Goal: Transaction & Acquisition: Purchase product/service

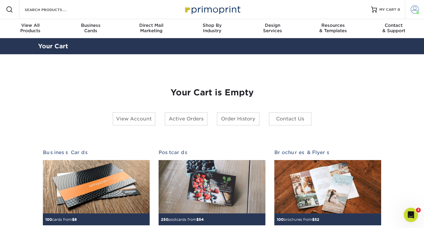
click at [413, 12] on span at bounding box center [415, 9] width 8 height 8
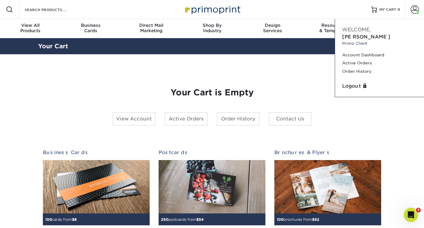
click at [307, 73] on div "Your Cart is Empty View Account Active Orders Order History Contact Us Business…" at bounding box center [212, 188] width 348 height 240
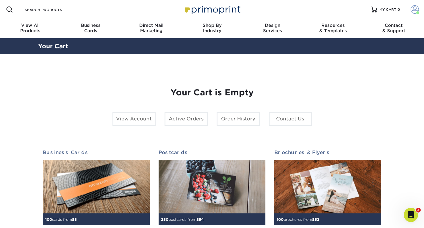
click at [415, 8] on span at bounding box center [415, 9] width 8 height 8
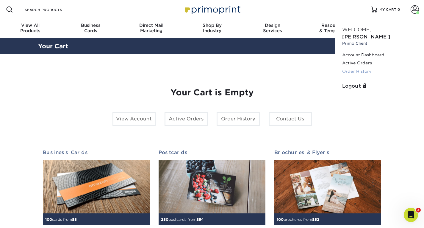
click at [352, 67] on link "Order History" at bounding box center [379, 71] width 75 height 8
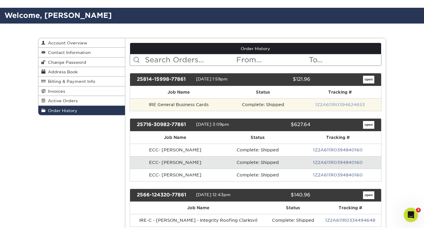
click at [338, 106] on link "1Z2A611R0394624653" at bounding box center [340, 104] width 50 height 5
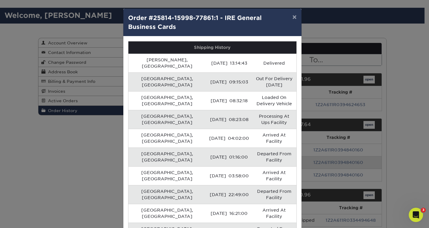
click at [326, 105] on div "× Order #25814-15998-77861:1 - IRE General Business Cards Shipping History Herr…" at bounding box center [214, 114] width 429 height 228
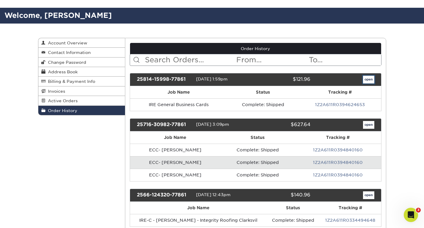
click at [368, 79] on link "open" at bounding box center [368, 80] width 11 height 8
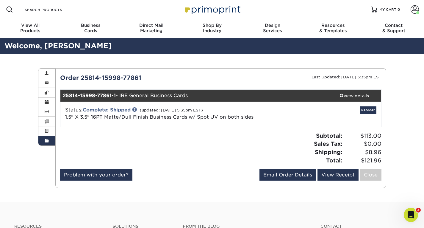
scroll to position [19, 0]
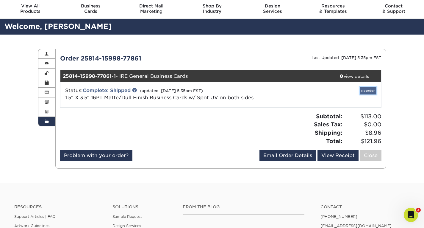
click at [366, 92] on link "Reorder" at bounding box center [368, 90] width 17 height 7
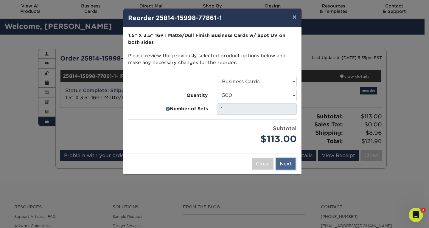
click at [286, 162] on button "Next" at bounding box center [286, 163] width 20 height 11
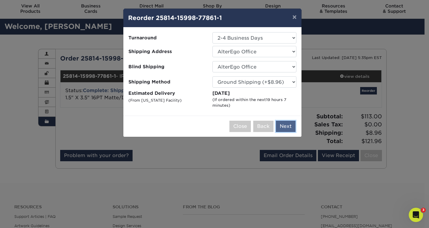
click at [283, 129] on button "Next" at bounding box center [286, 126] width 20 height 11
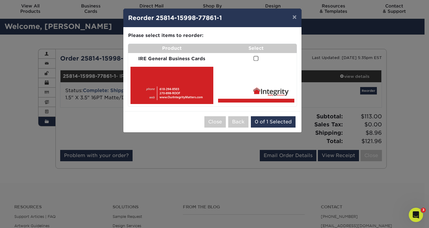
click at [256, 58] on span at bounding box center [255, 59] width 5 height 6
click at [0, 0] on input "checkbox" at bounding box center [0, 0] width 0 height 0
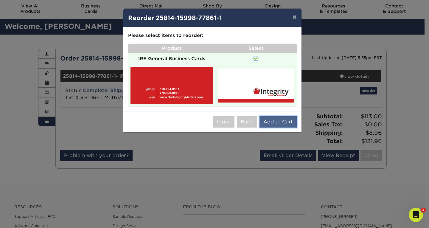
click at [266, 118] on button "Add to Cart" at bounding box center [277, 121] width 37 height 11
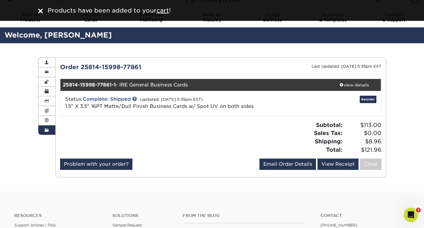
scroll to position [0, 0]
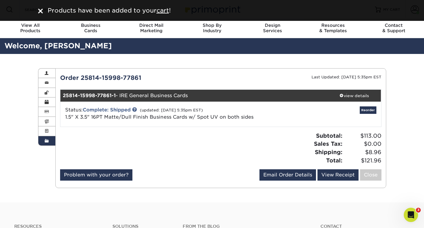
click at [39, 12] on div "Products have been added to your cart !" at bounding box center [212, 10] width 357 height 9
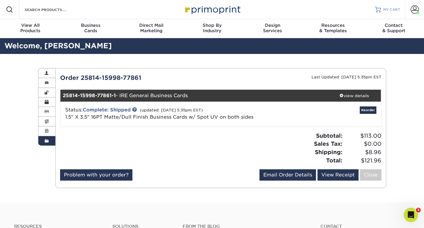
click at [382, 10] on link "MY CART" at bounding box center [387, 9] width 25 height 19
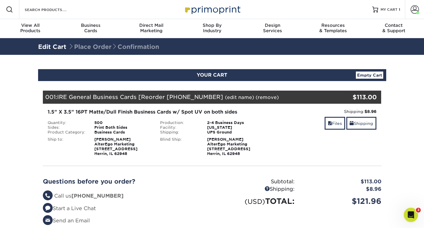
click at [225, 96] on link "(edit name)" at bounding box center [239, 97] width 29 height 6
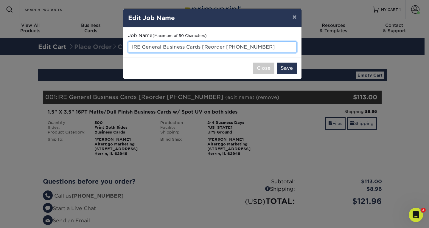
drag, startPoint x: 141, startPoint y: 46, endPoint x: 274, endPoint y: 51, distance: 132.3
click at [274, 51] on input "IRE General Business Cards [Reorder 25814-15998-77" at bounding box center [212, 46] width 169 height 11
paste input "Brandon Awbery- Business Cards"
type input "IRE [PERSON_NAME]- Business Cards"
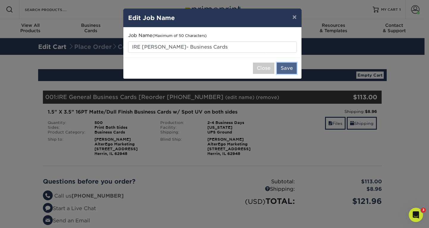
click at [286, 69] on button "Save" at bounding box center [287, 68] width 20 height 11
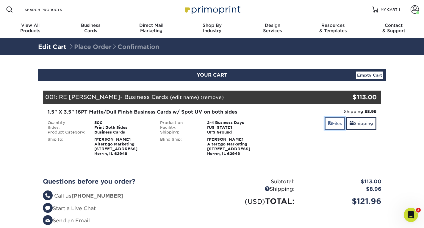
click at [333, 124] on link "Files" at bounding box center [335, 123] width 21 height 13
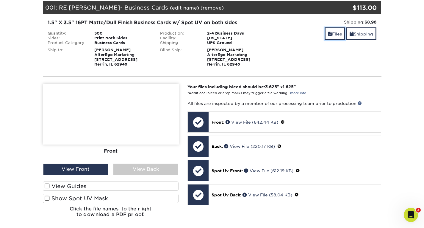
scroll to position [91, 0]
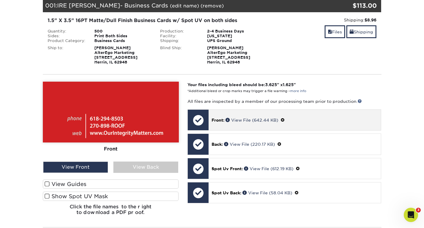
click at [284, 118] on span at bounding box center [283, 120] width 4 height 5
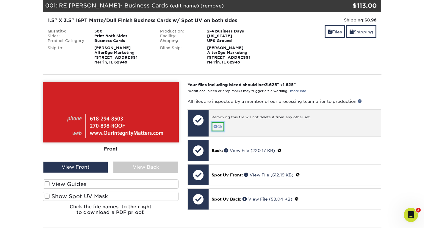
click at [219, 126] on link "Ok" at bounding box center [218, 126] width 13 height 9
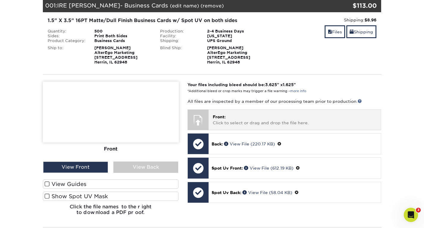
click at [227, 119] on p "Front: Click to select or drag and drop the file here." at bounding box center [295, 120] width 164 height 12
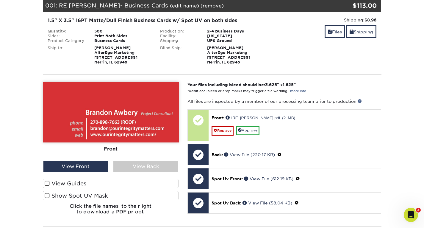
click at [49, 195] on span at bounding box center [47, 196] width 5 height 6
click at [0, 0] on input "Show Spot UV Mask" at bounding box center [0, 0] width 0 height 0
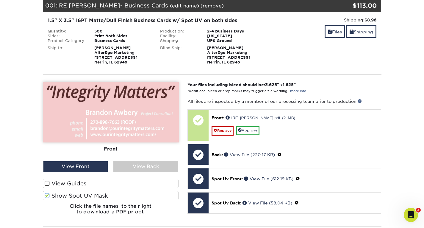
click at [49, 195] on span at bounding box center [47, 196] width 5 height 6
click at [0, 0] on input "Show Spot UV Mask" at bounding box center [0, 0] width 0 height 0
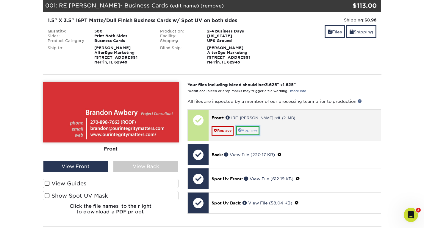
click at [257, 128] on link "Approve" at bounding box center [248, 130] width 24 height 9
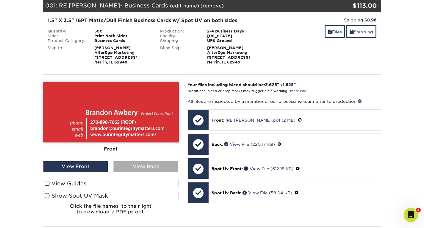
click at [126, 170] on div "View Back" at bounding box center [145, 166] width 65 height 11
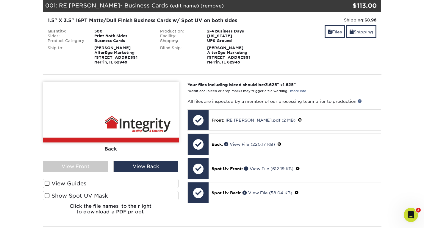
click at [48, 185] on span at bounding box center [47, 183] width 5 height 6
click at [0, 0] on input "View Guides" at bounding box center [0, 0] width 0 height 0
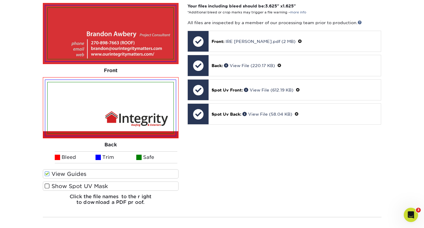
scroll to position [170, 0]
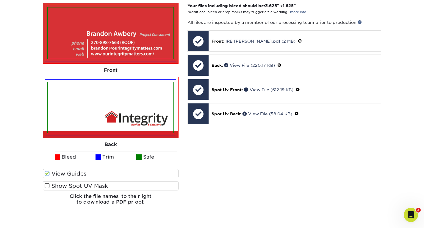
click at [47, 186] on span at bounding box center [47, 186] width 5 height 6
click at [0, 0] on input "Show Spot UV Mask" at bounding box center [0, 0] width 0 height 0
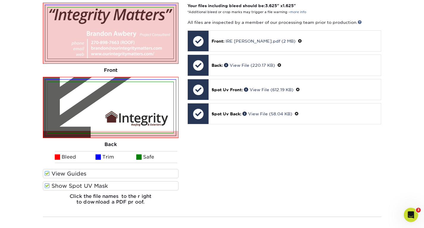
click at [47, 186] on span at bounding box center [47, 186] width 5 height 6
click at [0, 0] on input "Show Spot UV Mask" at bounding box center [0, 0] width 0 height 0
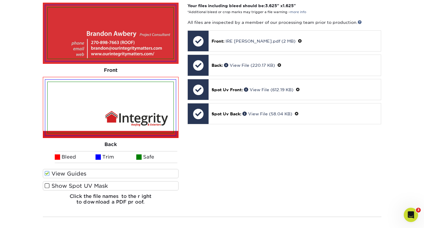
click at [47, 186] on span at bounding box center [47, 186] width 5 height 6
click at [0, 0] on input "Show Spot UV Mask" at bounding box center [0, 0] width 0 height 0
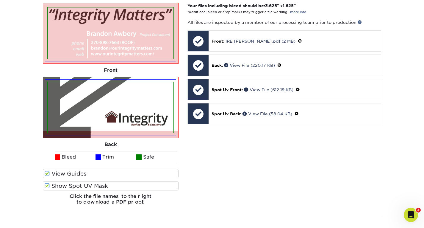
click at [47, 186] on span at bounding box center [47, 186] width 5 height 6
click at [0, 0] on input "Show Spot UV Mask" at bounding box center [0, 0] width 0 height 0
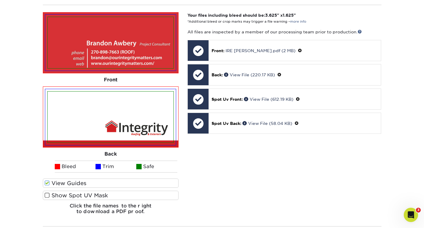
scroll to position [162, 0]
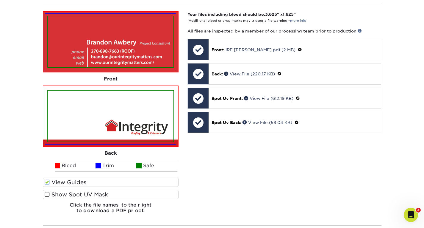
click at [48, 192] on span at bounding box center [47, 194] width 5 height 6
click at [0, 0] on input "Show Spot UV Mask" at bounding box center [0, 0] width 0 height 0
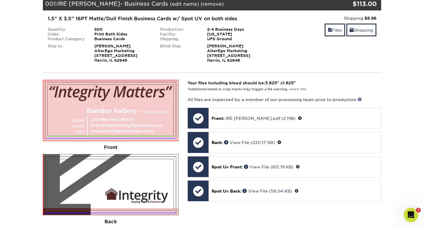
scroll to position [93, 0]
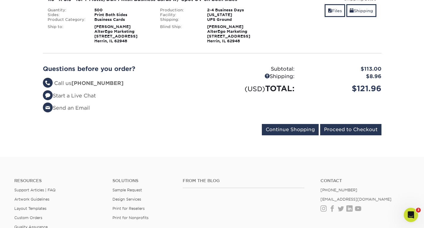
scroll to position [113, 0]
click at [286, 130] on input "Continue Shopping" at bounding box center [290, 129] width 57 height 11
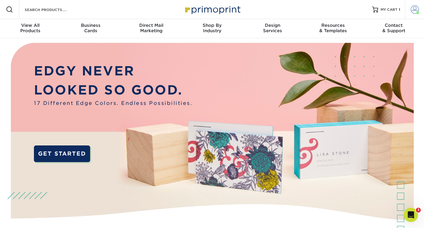
click at [412, 13] on span at bounding box center [415, 9] width 8 height 8
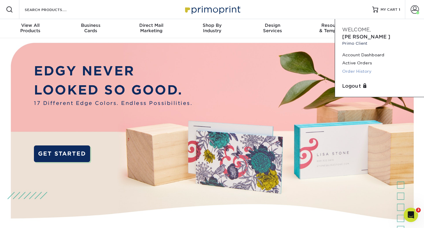
click at [361, 67] on link "Order History" at bounding box center [379, 71] width 75 height 8
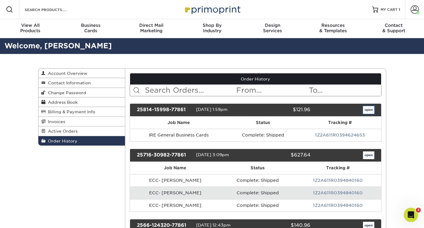
click at [370, 108] on link "open" at bounding box center [368, 110] width 11 height 8
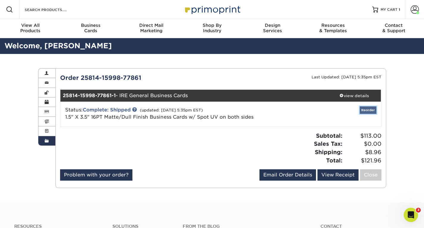
click at [368, 111] on link "Reorder" at bounding box center [368, 109] width 17 height 7
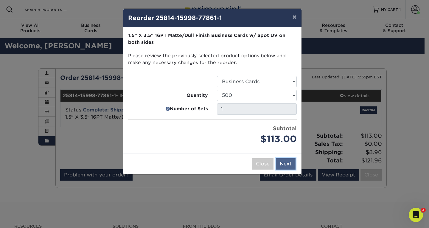
click at [282, 163] on button "Next" at bounding box center [286, 163] width 20 height 11
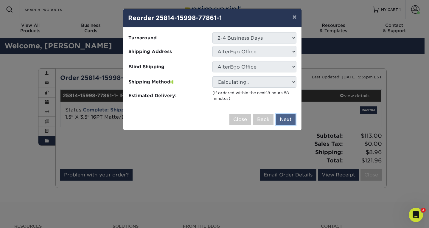
click at [282, 121] on button "Next" at bounding box center [286, 119] width 20 height 11
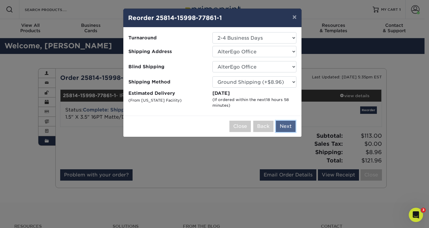
click at [283, 125] on button "Next" at bounding box center [286, 126] width 20 height 11
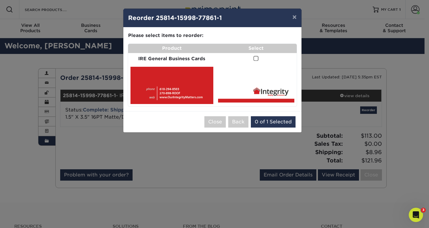
click at [257, 57] on span at bounding box center [255, 59] width 5 height 6
click at [0, 0] on input "checkbox" at bounding box center [0, 0] width 0 height 0
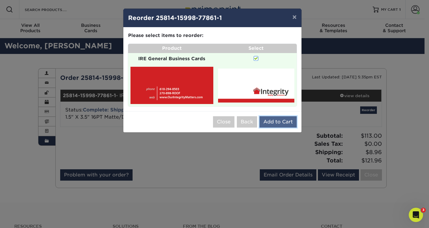
click at [277, 121] on button "Add to Cart" at bounding box center [277, 121] width 37 height 11
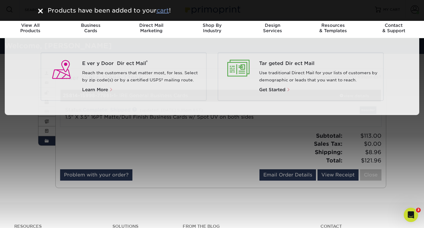
click at [163, 11] on u "cart" at bounding box center [163, 10] width 13 height 7
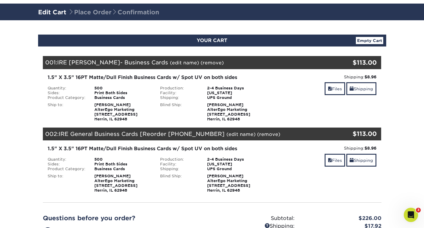
click at [233, 135] on link "(edit name)" at bounding box center [241, 134] width 29 height 6
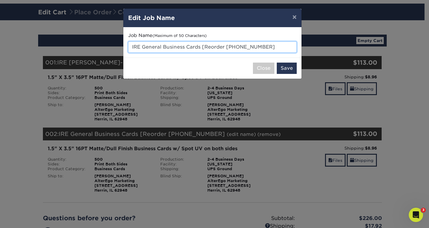
drag, startPoint x: 141, startPoint y: 47, endPoint x: 263, endPoint y: 45, distance: 121.8
click at [263, 45] on input "IRE General Business Cards [Reorder 25814-15998-77" at bounding box center [212, 46] width 169 height 11
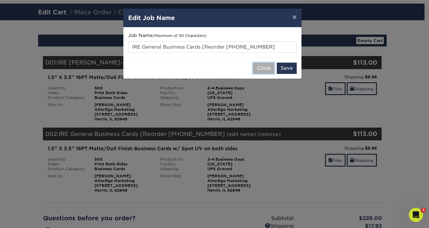
click at [269, 67] on button "Close" at bounding box center [263, 68] width 21 height 11
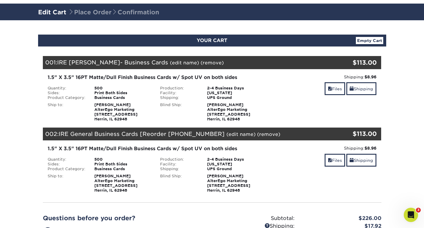
click at [230, 135] on link "(edit name)" at bounding box center [241, 134] width 29 height 6
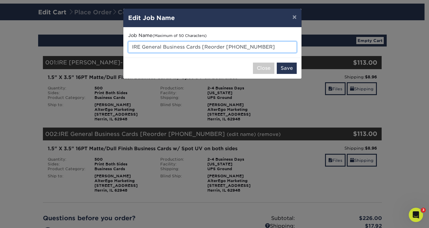
click at [164, 46] on input "IRE General Business Cards [Reorder 25814-15998-77" at bounding box center [212, 46] width 169 height 11
drag, startPoint x: 141, startPoint y: 47, endPoint x: 279, endPoint y: 50, distance: 137.6
click at [279, 50] on input "IRE General Business Cards [Reorder 25814-15998-77" at bounding box center [212, 46] width 169 height 11
paste input "Justin Pogue - Business Cards"
type input "IRE [PERSON_NAME] - Business Cards"
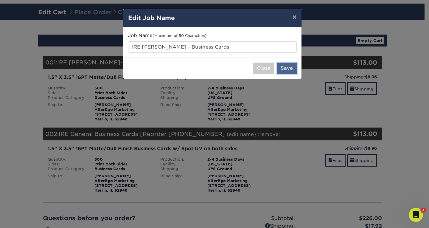
click at [283, 69] on button "Save" at bounding box center [287, 68] width 20 height 11
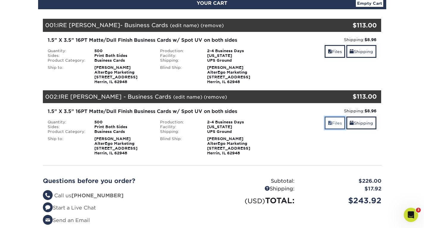
click at [336, 123] on link "Files" at bounding box center [335, 122] width 21 height 13
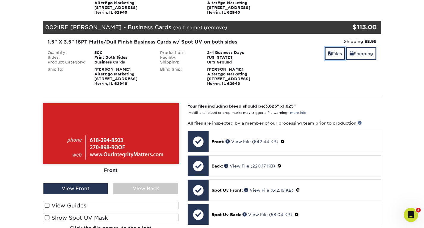
scroll to position [156, 0]
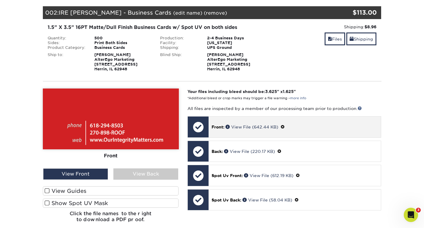
click at [285, 128] on span at bounding box center [283, 126] width 4 height 5
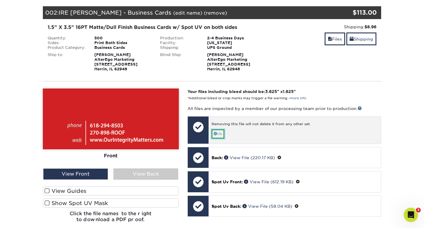
click at [219, 135] on link "Ok" at bounding box center [218, 133] width 13 height 9
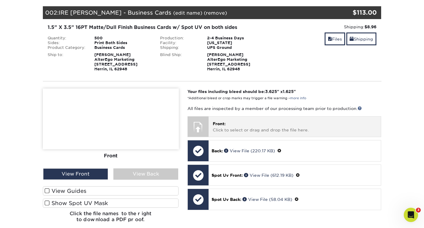
click at [215, 129] on p "Front: Click to select or drag and drop the file here." at bounding box center [295, 127] width 164 height 12
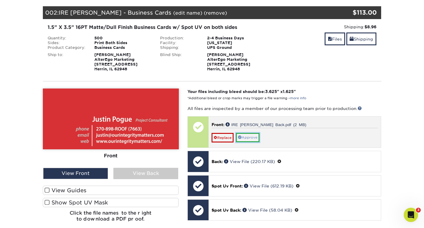
click at [249, 138] on link "Approve" at bounding box center [248, 137] width 24 height 9
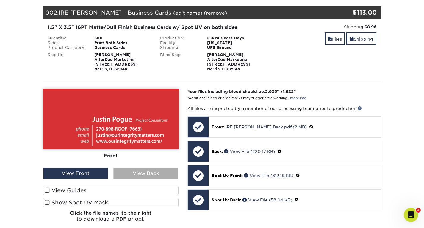
click at [134, 174] on div "View Back" at bounding box center [145, 173] width 65 height 11
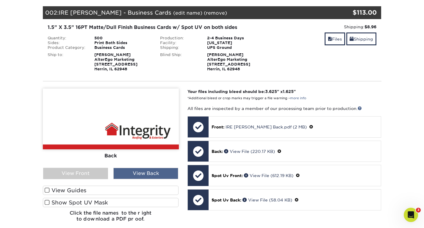
click at [134, 174] on div "View Back" at bounding box center [145, 173] width 65 height 11
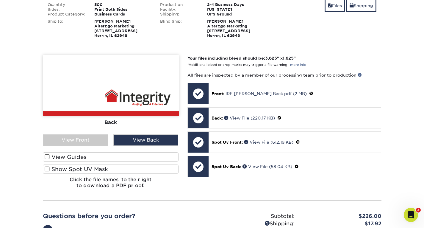
scroll to position [190, 0]
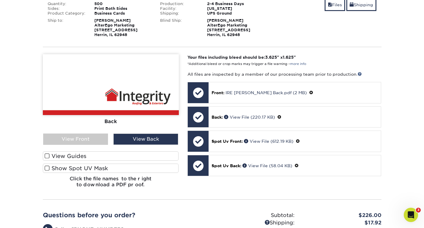
click at [88, 155] on label "View Guides" at bounding box center [111, 155] width 136 height 9
click at [0, 0] on input "View Guides" at bounding box center [0, 0] width 0 height 0
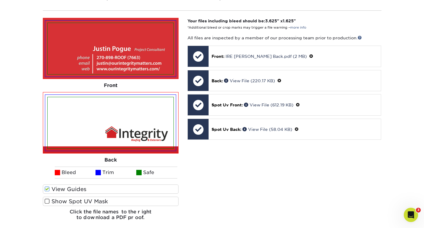
scroll to position [227, 0]
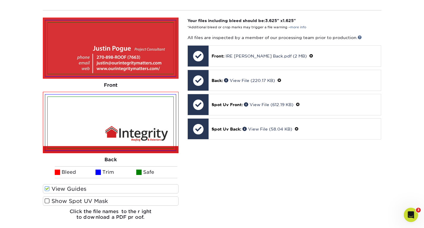
click at [67, 202] on label "Show Spot UV Mask" at bounding box center [111, 200] width 136 height 9
click at [0, 0] on input "Show Spot UV Mask" at bounding box center [0, 0] width 0 height 0
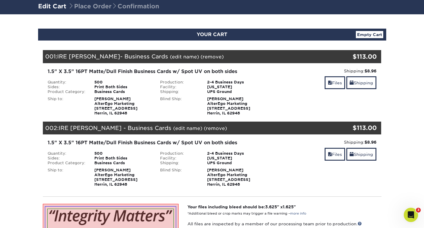
scroll to position [0, 0]
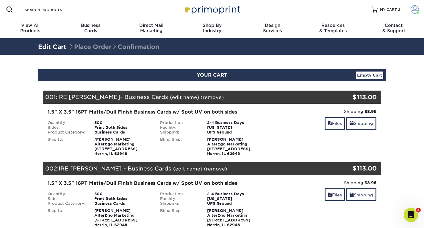
click at [413, 10] on span at bounding box center [415, 9] width 8 height 8
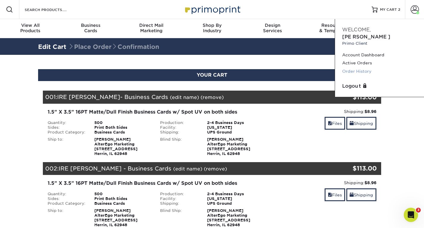
click at [357, 67] on link "Order History" at bounding box center [379, 71] width 75 height 8
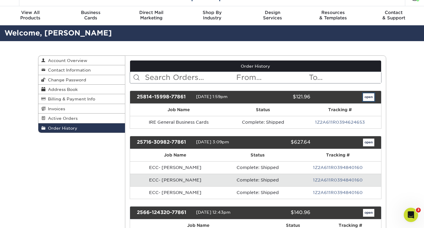
click at [370, 96] on link "open" at bounding box center [368, 97] width 11 height 8
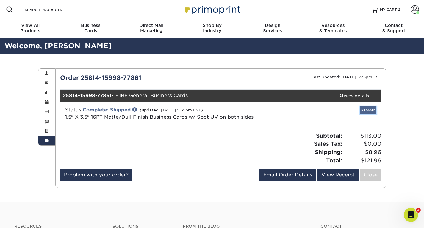
click at [369, 109] on link "Reorder" at bounding box center [368, 109] width 17 height 7
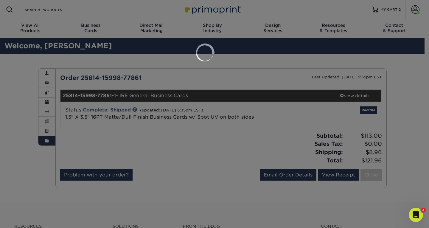
select select "108615"
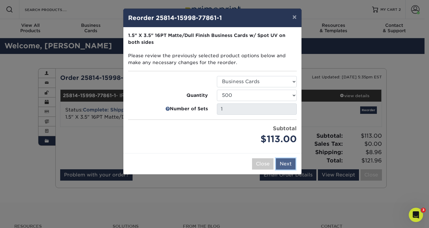
click at [286, 165] on button "Next" at bounding box center [286, 163] width 20 height 11
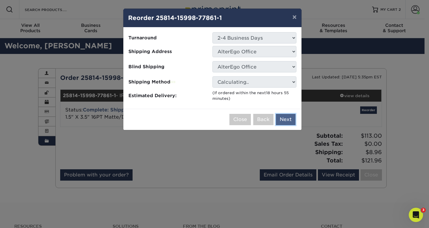
click at [284, 121] on button "Next" at bounding box center [286, 119] width 20 height 11
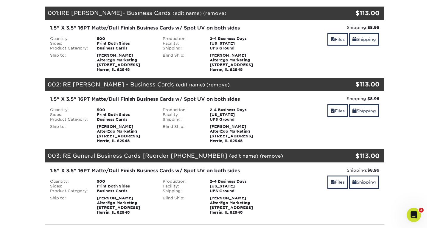
scroll to position [85, 0]
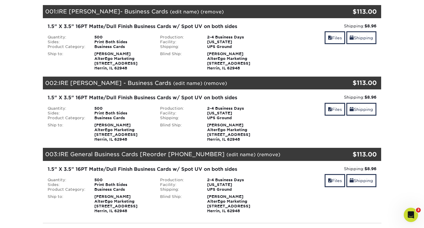
click at [233, 154] on link "(edit name)" at bounding box center [241, 155] width 29 height 6
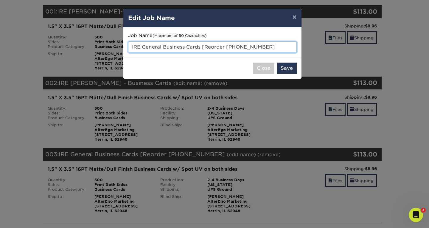
drag, startPoint x: 141, startPoint y: 45, endPoint x: 292, endPoint y: 48, distance: 151.0
click at [292, 48] on input "IRE General Business Cards [Reorder 25814-15998-77" at bounding box center [212, 46] width 169 height 11
paste input "Paul Taylor - Business Cards"
type input "IRE [PERSON_NAME] - Business Cards"
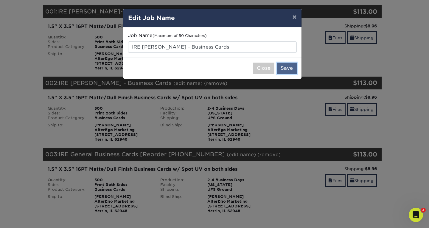
click at [292, 69] on button "Save" at bounding box center [287, 68] width 20 height 11
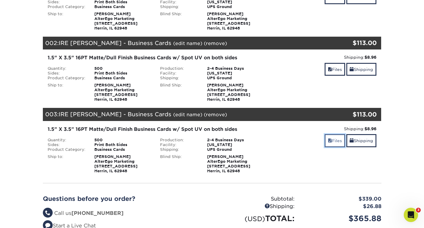
click at [337, 141] on link "Files" at bounding box center [335, 140] width 21 height 13
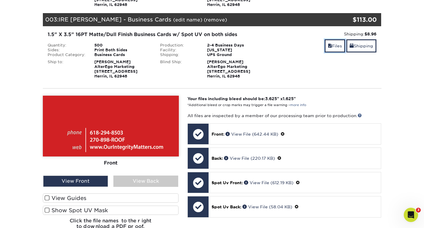
scroll to position [221, 0]
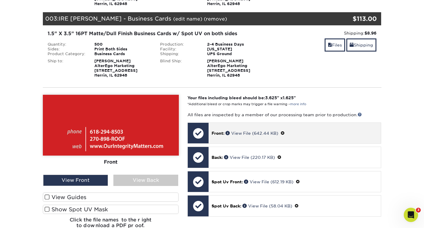
click at [283, 133] on span at bounding box center [283, 133] width 4 height 5
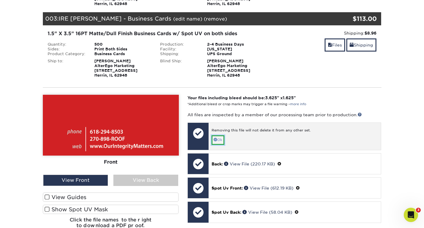
click at [218, 138] on link "Ok" at bounding box center [218, 139] width 13 height 9
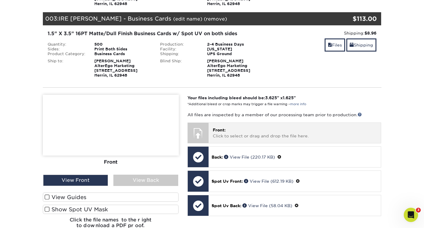
click at [222, 134] on p "Front: Click to select or drag and drop the file here." at bounding box center [295, 133] width 164 height 12
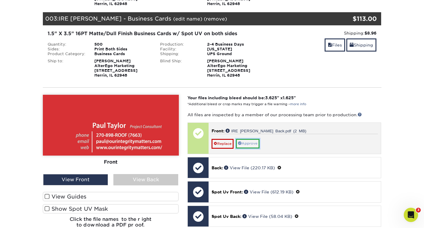
click at [250, 143] on link "Approve" at bounding box center [248, 143] width 24 height 9
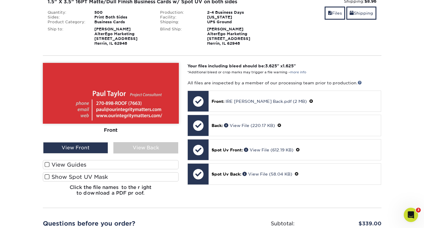
scroll to position [253, 0]
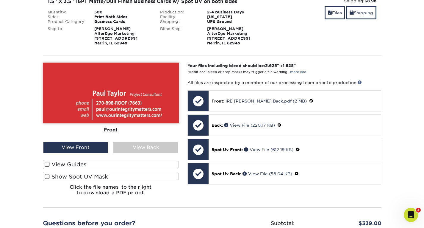
click at [59, 162] on label "View Guides" at bounding box center [111, 164] width 136 height 9
click at [0, 0] on input "View Guides" at bounding box center [0, 0] width 0 height 0
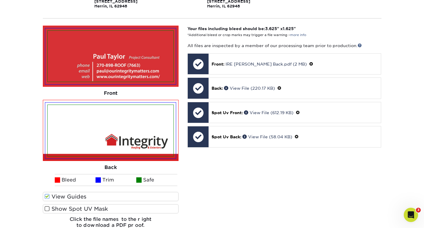
scroll to position [290, 0]
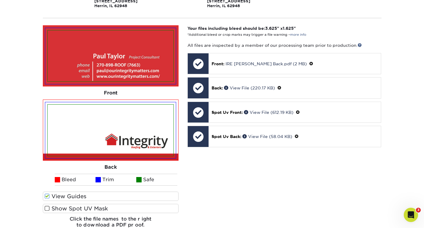
click at [58, 211] on label "Show Spot UV Mask" at bounding box center [111, 208] width 136 height 9
click at [0, 0] on input "Show Spot UV Mask" at bounding box center [0, 0] width 0 height 0
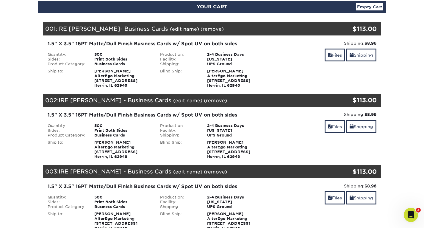
scroll to position [0, 0]
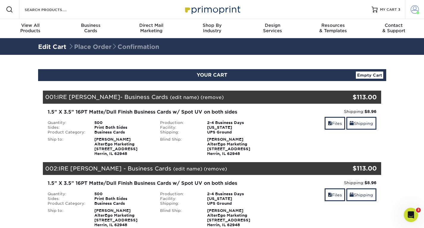
click at [415, 10] on span at bounding box center [415, 9] width 8 height 8
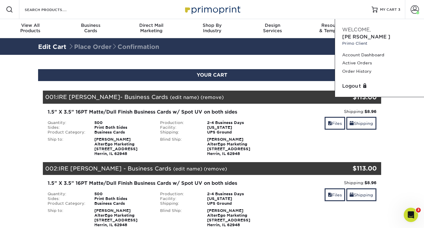
click at [277, 114] on div "Shipping: $8.96 Discount: - $0.00" at bounding box center [325, 111] width 104 height 6
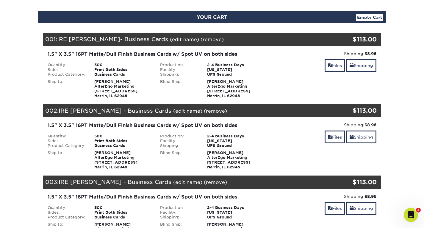
scroll to position [56, 0]
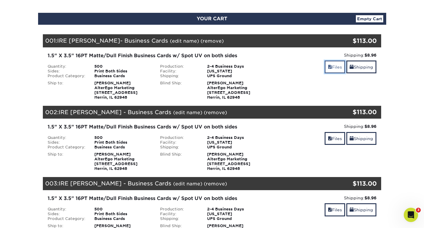
click at [337, 70] on link "Files" at bounding box center [335, 66] width 21 height 13
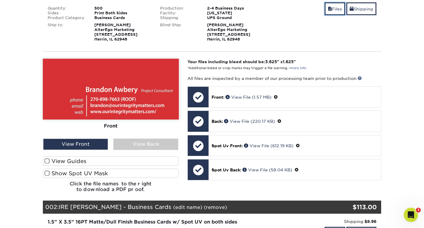
scroll to position [115, 0]
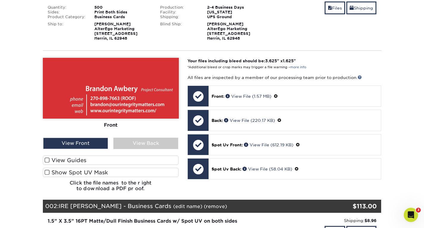
click at [46, 161] on span at bounding box center [47, 160] width 5 height 6
click at [0, 0] on input "View Guides" at bounding box center [0, 0] width 0 height 0
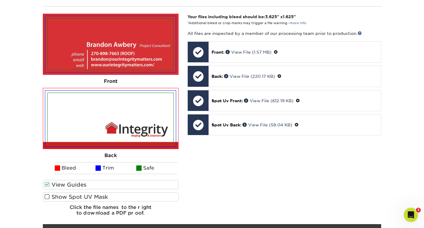
scroll to position [160, 0]
click at [49, 197] on span at bounding box center [47, 197] width 5 height 6
click at [0, 0] on input "Show Spot UV Mask" at bounding box center [0, 0] width 0 height 0
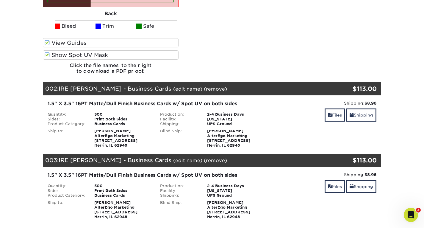
scroll to position [301, 0]
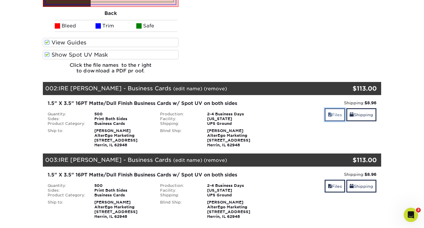
click at [333, 113] on link "Files" at bounding box center [335, 114] width 21 height 13
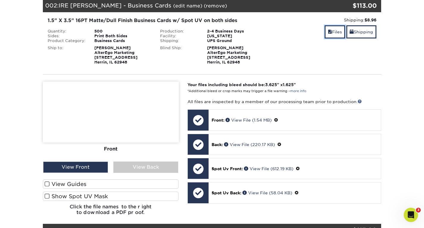
scroll to position [385, 0]
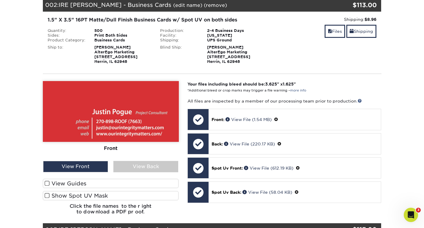
click at [85, 180] on label "View Guides" at bounding box center [111, 183] width 136 height 9
click at [0, 0] on input "View Guides" at bounding box center [0, 0] width 0 height 0
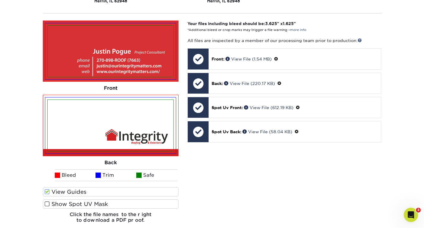
click at [68, 203] on label "Show Spot UV Mask" at bounding box center [111, 203] width 136 height 9
click at [0, 0] on input "Show Spot UV Mask" at bounding box center [0, 0] width 0 height 0
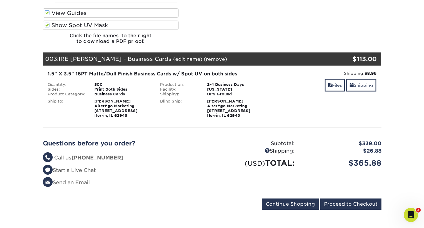
scroll to position [617, 0]
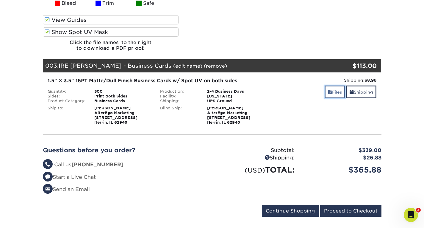
click at [333, 91] on link "Files" at bounding box center [335, 91] width 21 height 13
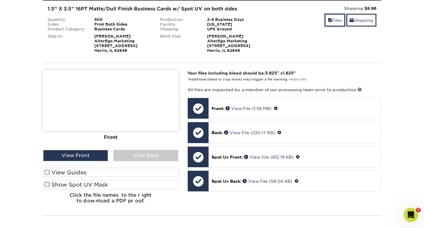
scroll to position [690, 0]
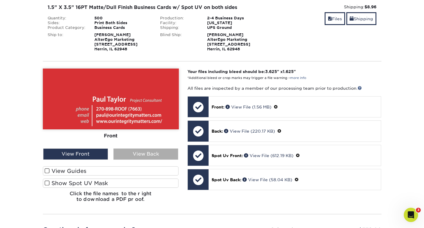
click at [151, 155] on div "View Back" at bounding box center [145, 153] width 65 height 11
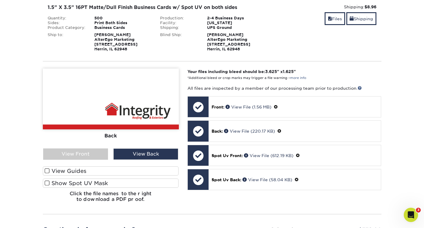
click at [80, 181] on label "Show Spot UV Mask" at bounding box center [111, 182] width 136 height 9
click at [0, 0] on input "Show Spot UV Mask" at bounding box center [0, 0] width 0 height 0
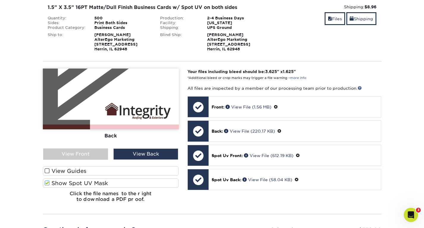
click at [68, 171] on label "View Guides" at bounding box center [111, 170] width 136 height 9
click at [0, 0] on input "View Guides" at bounding box center [0, 0] width 0 height 0
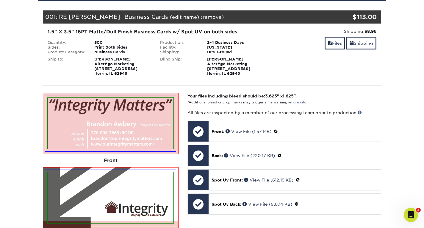
scroll to position [0, 0]
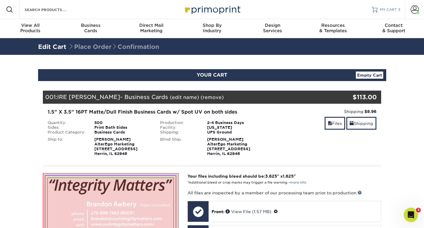
click at [390, 7] on link "MY CART 3" at bounding box center [386, 9] width 29 height 19
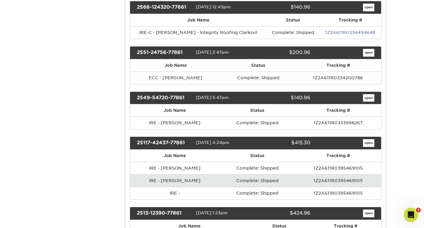
scroll to position [227, 0]
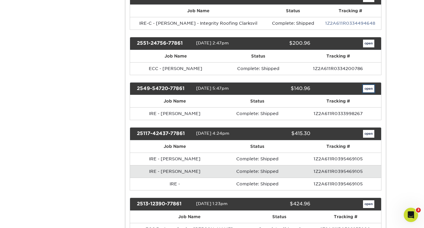
click at [368, 89] on link "open" at bounding box center [368, 89] width 11 height 8
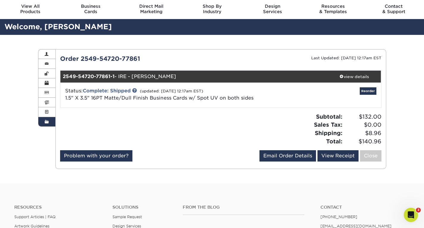
scroll to position [21, 0]
